Goal: Task Accomplishment & Management: Use online tool/utility

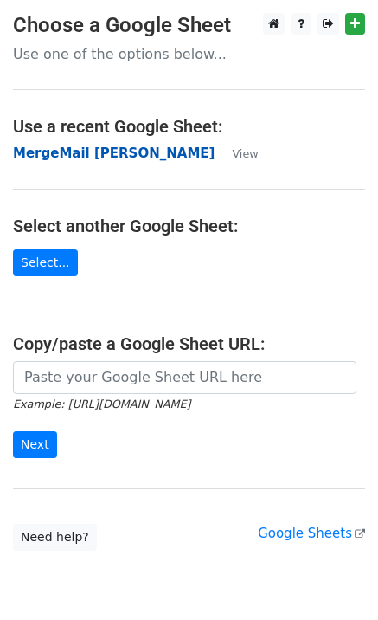
click at [132, 149] on strong "MergeMail [PERSON_NAME]" at bounding box center [114, 153] width 202 height 16
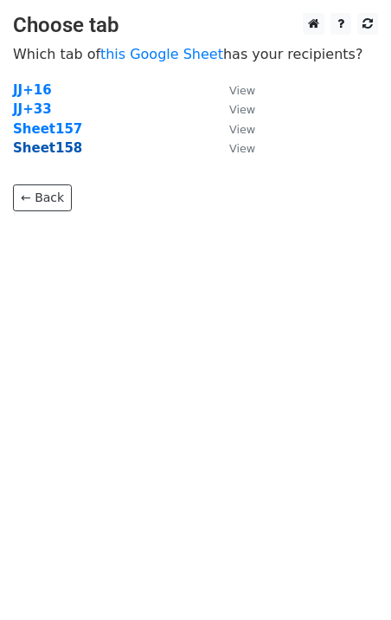
click at [52, 150] on strong "Sheet158" at bounding box center [47, 148] width 69 height 16
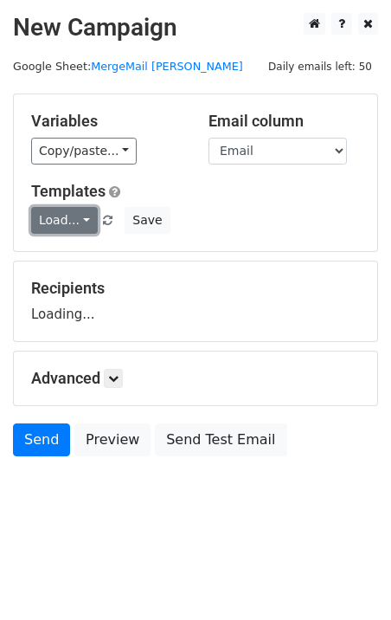
click at [71, 218] on link "Load..." at bounding box center [64, 220] width 67 height 27
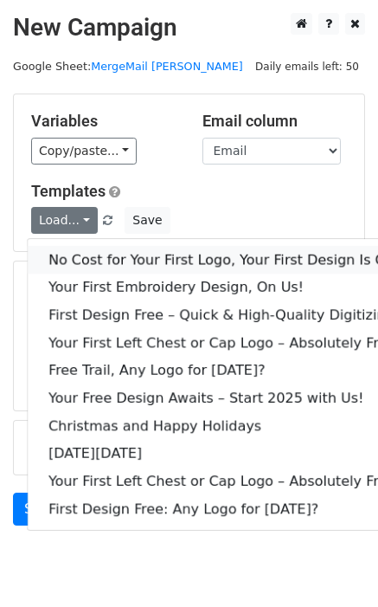
click at [95, 256] on link "No Cost for Your First Logo, Your First Design Is On Us!" at bounding box center [235, 260] width 415 height 28
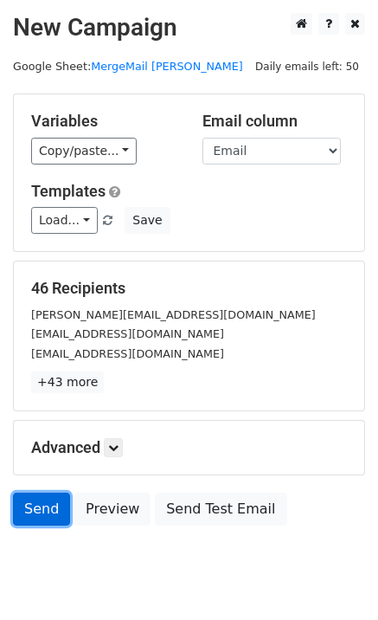
click at [48, 499] on link "Send" at bounding box center [41, 509] width 57 height 33
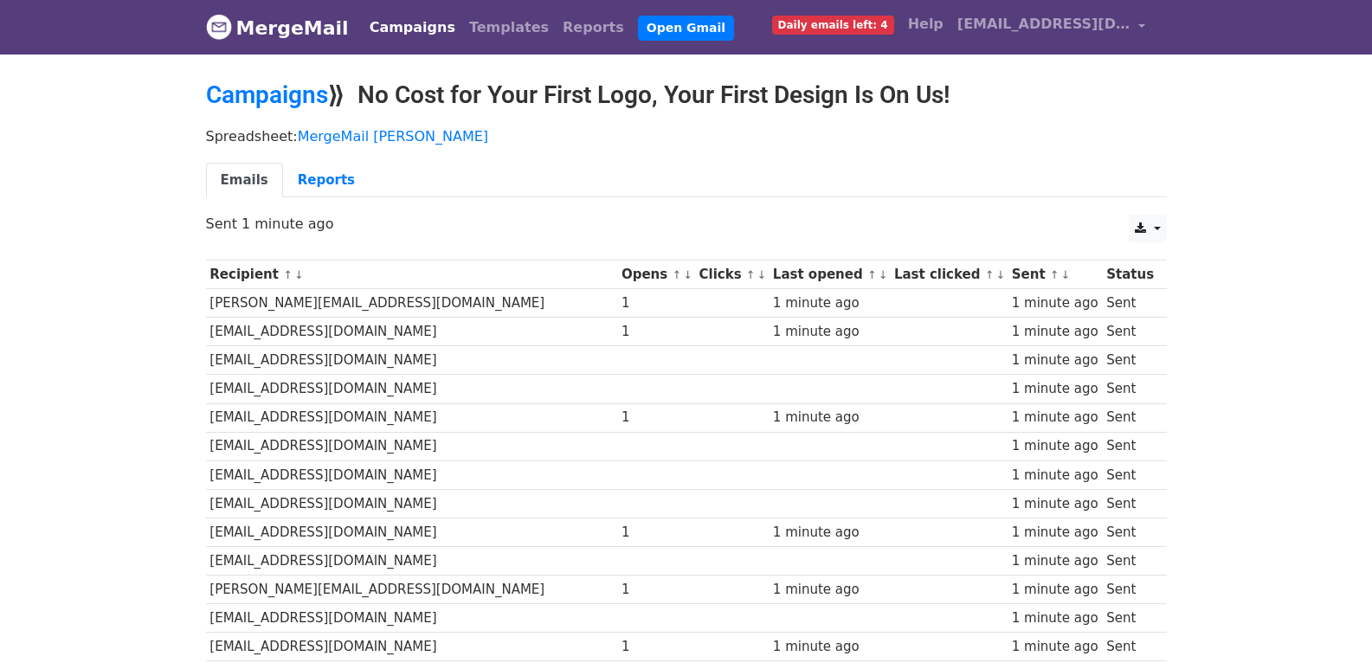
scroll to position [1091, 0]
